Goal: Transaction & Acquisition: Book appointment/travel/reservation

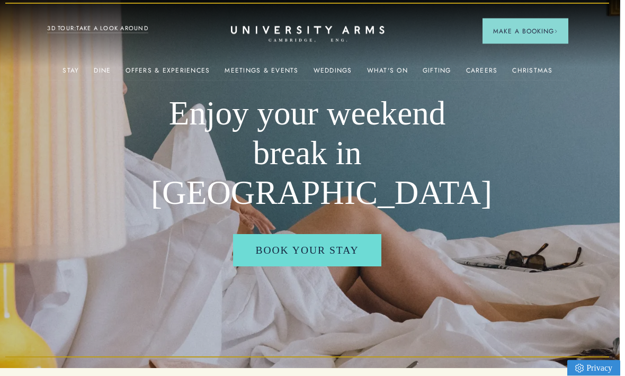
scroll to position [0, 1]
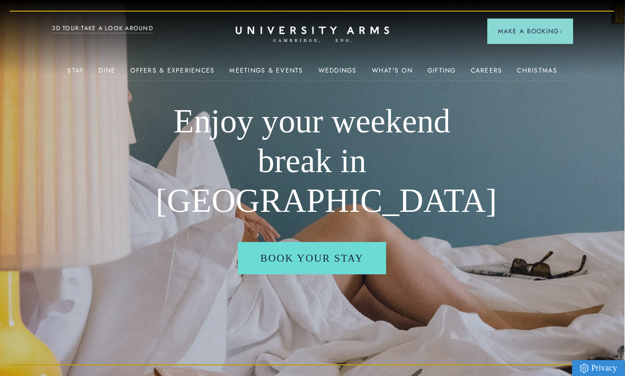
click at [174, 68] on link "Offers & Experiences" at bounding box center [172, 74] width 84 height 14
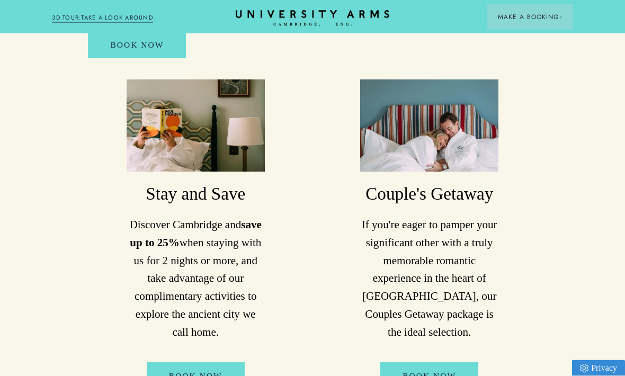
scroll to position [571, 0]
click at [204, 363] on link "Book Now" at bounding box center [196, 376] width 98 height 27
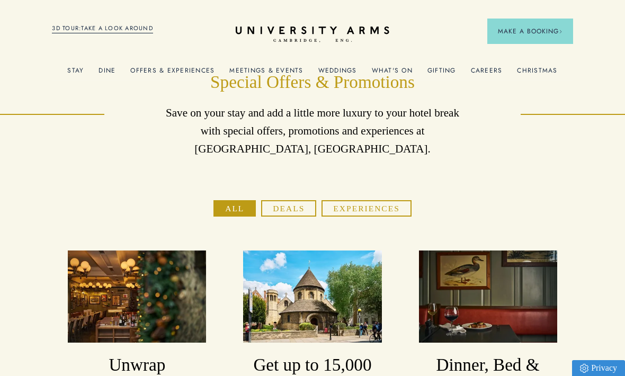
scroll to position [0, 0]
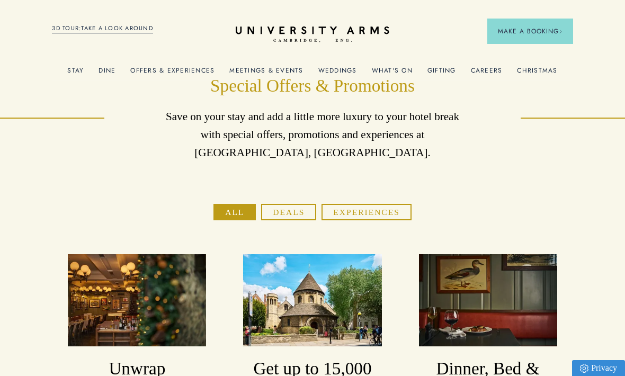
click at [126, 30] on link "3D TOUR:TAKE A LOOK AROUND" at bounding box center [102, 29] width 101 height 10
click at [482, 221] on span "Cosy Rooms" at bounding box center [502, 222] width 116 height 12
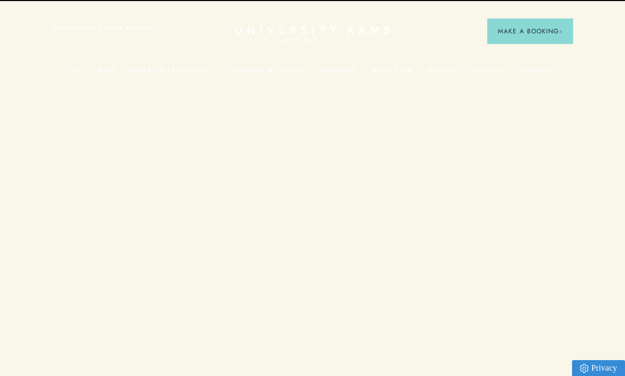
click at [509, 178] on img at bounding box center [502, 169] width 116 height 72
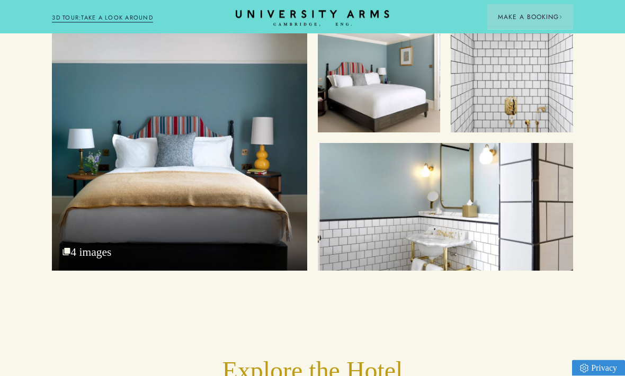
scroll to position [1217, 0]
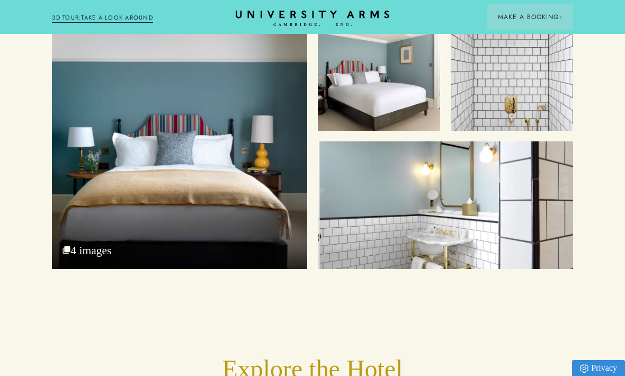
click at [473, 239] on div "Bathroom" at bounding box center [445, 206] width 255 height 128
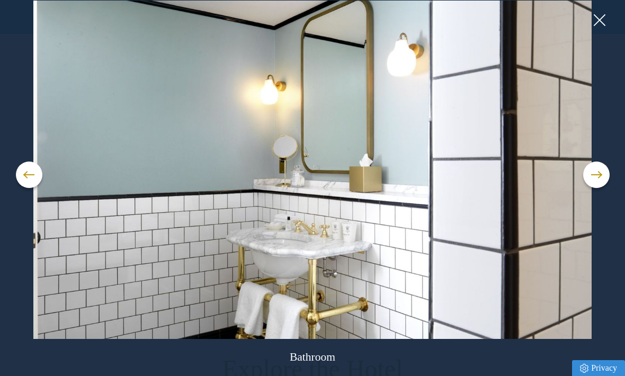
click at [589, 188] on button at bounding box center [597, 175] width 27 height 27
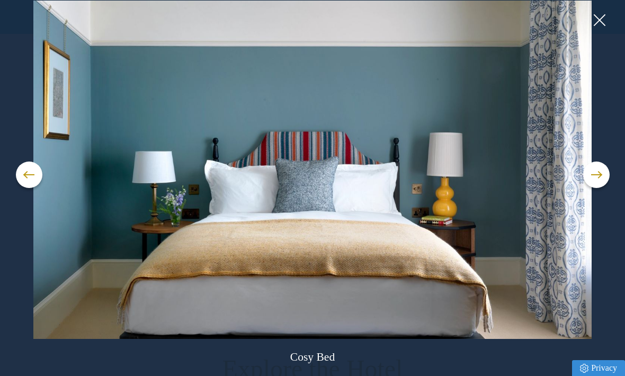
click at [597, 188] on button at bounding box center [597, 175] width 27 height 27
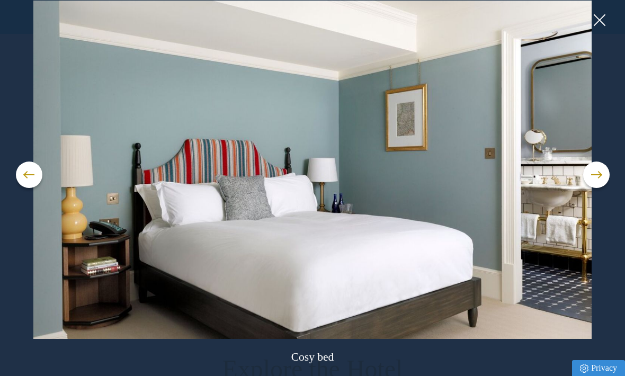
click at [602, 188] on button at bounding box center [597, 175] width 27 height 27
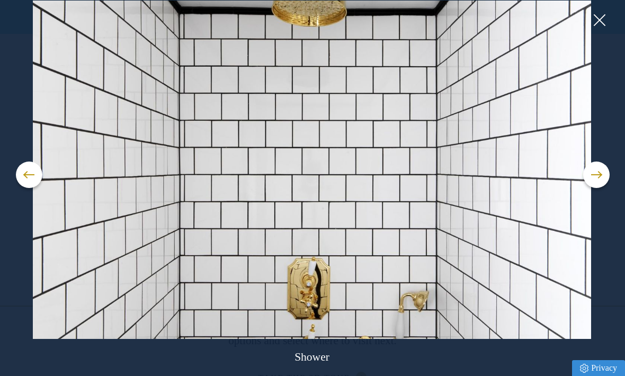
scroll to position [1354, 0]
